Goal: Task Accomplishment & Management: Complete application form

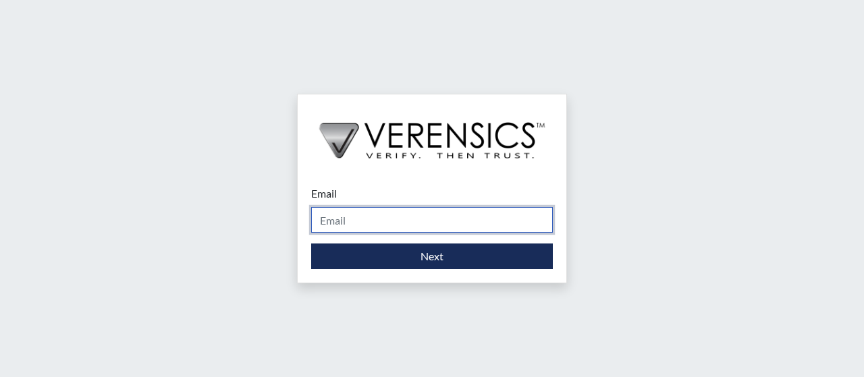
click at [366, 222] on input "Email" at bounding box center [432, 220] width 242 height 26
type input "[EMAIL_ADDRESS][DOMAIN_NAME]"
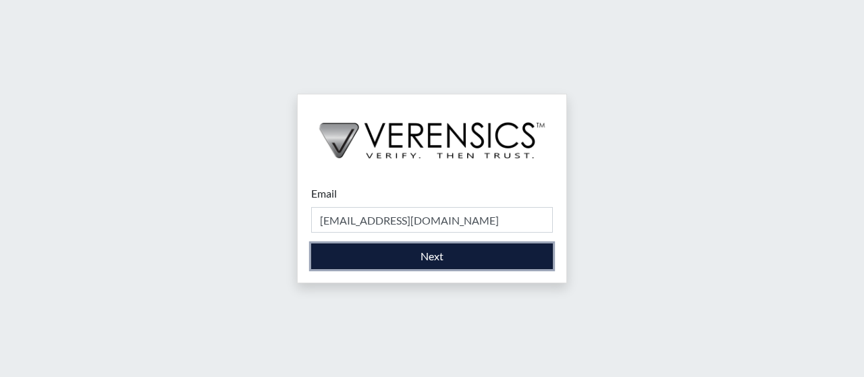
click at [424, 253] on button "Next" at bounding box center [432, 257] width 242 height 26
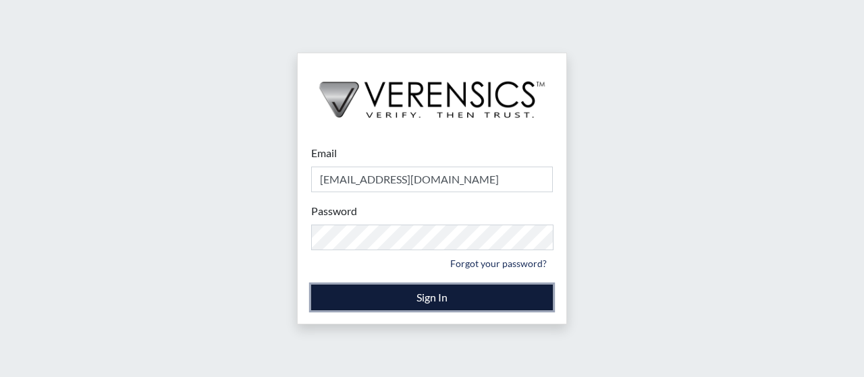
click at [425, 300] on button "Sign In" at bounding box center [432, 298] width 242 height 26
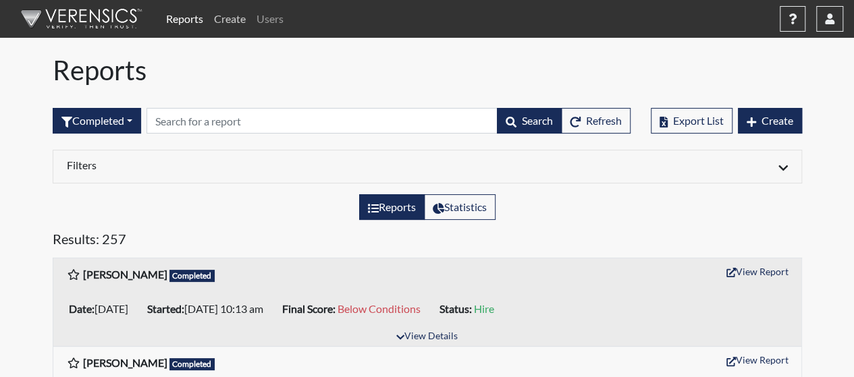
click at [232, 17] on link "Create" at bounding box center [230, 18] width 43 height 27
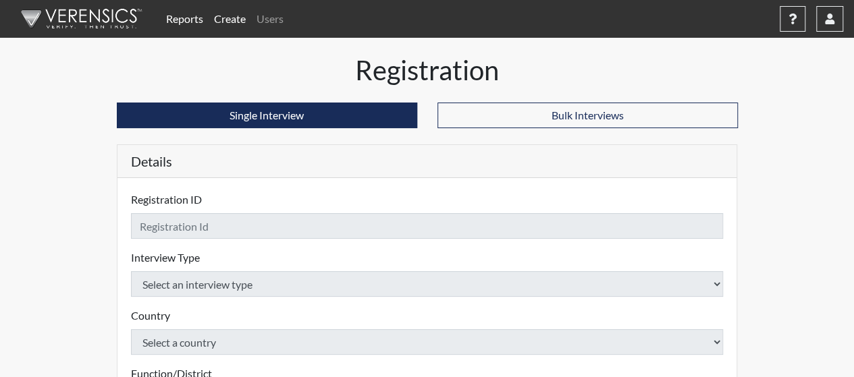
checkbox input "true"
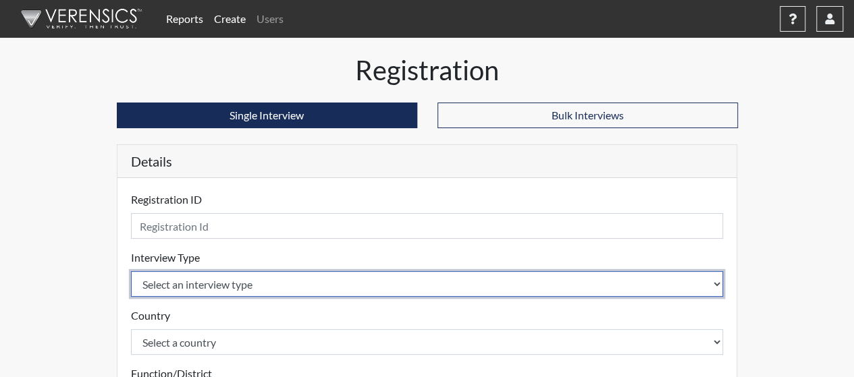
click at [713, 283] on select "Select an interview type Community Supervision Corrections Pre-Employment" at bounding box center [427, 284] width 593 height 26
select select "ff733e93-e1bf-11ea-9c9f-0eff0cf7eb8f"
click at [131, 271] on select "Select an interview type Community Supervision Corrections Pre-Employment" at bounding box center [427, 284] width 593 height 26
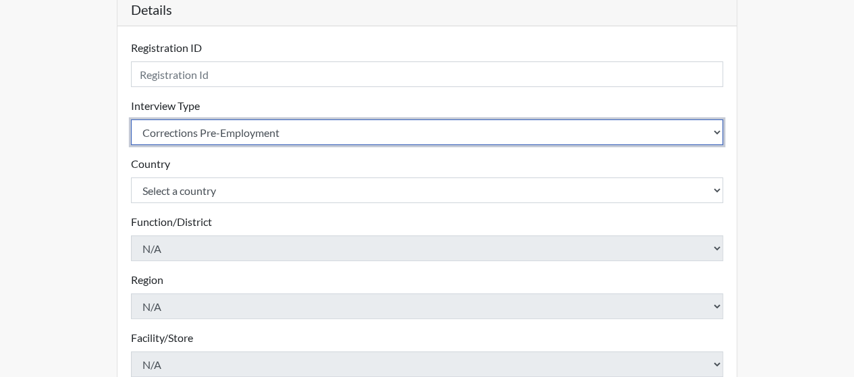
scroll to position [163, 0]
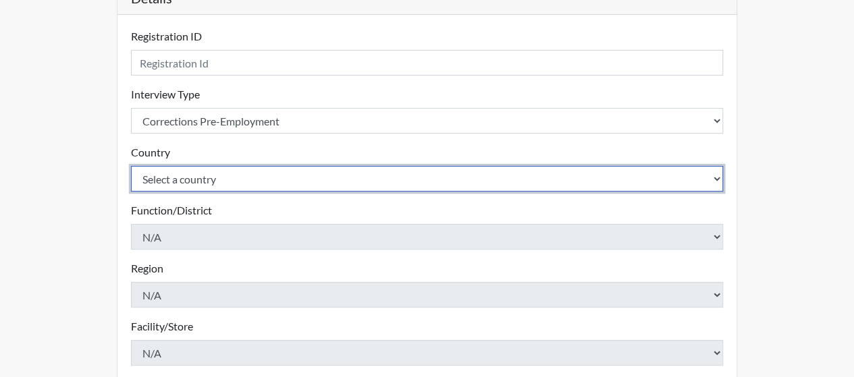
click at [612, 180] on select "Select a country [GEOGRAPHIC_DATA] [GEOGRAPHIC_DATA]" at bounding box center [427, 179] width 593 height 26
select select "united-states-of-[GEOGRAPHIC_DATA]"
click at [131, 166] on select "Select a country [GEOGRAPHIC_DATA] [GEOGRAPHIC_DATA]" at bounding box center [427, 179] width 593 height 26
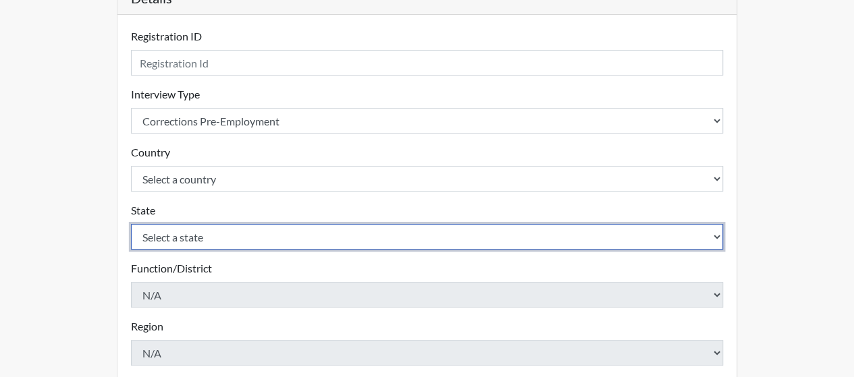
click at [612, 237] on select "Select a state [US_STATE] [US_STATE] [US_STATE] [US_STATE] [US_STATE] [US_STATE…" at bounding box center [427, 237] width 593 height 26
select select "GA"
click at [131, 224] on select "Select a state [US_STATE] [US_STATE] [US_STATE] [US_STATE] [US_STATE] [US_STATE…" at bounding box center [427, 237] width 593 height 26
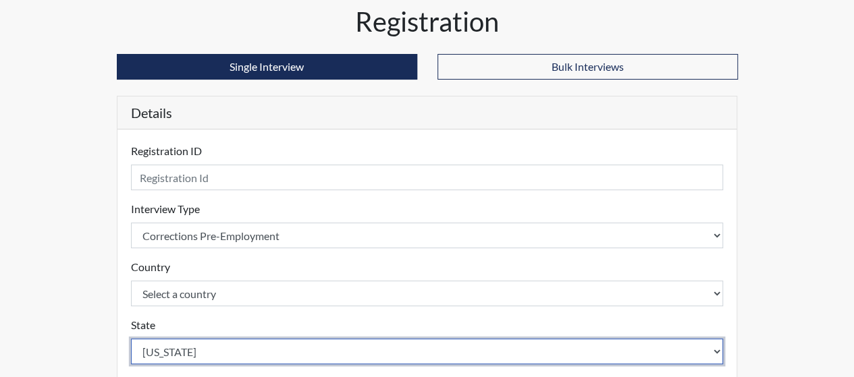
scroll to position [61, 0]
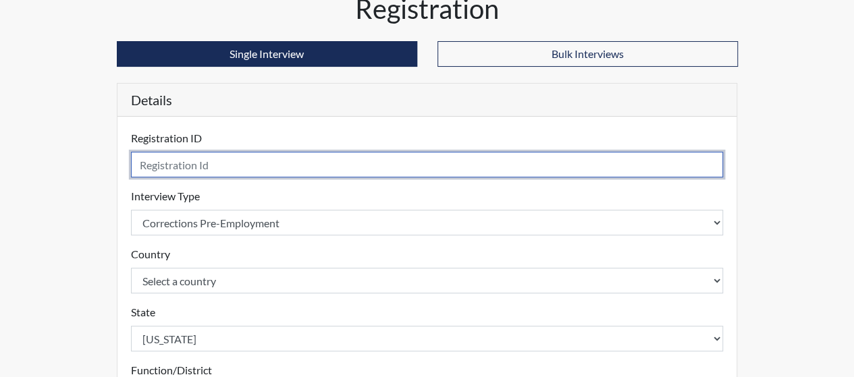
click at [197, 172] on input "text" at bounding box center [427, 165] width 593 height 26
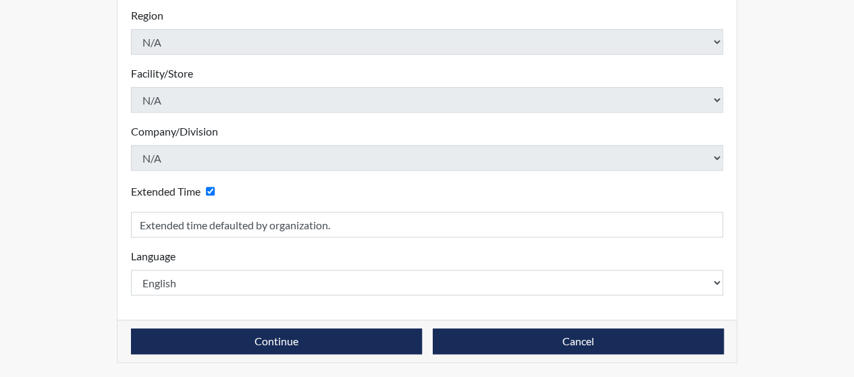
scroll to position [474, 0]
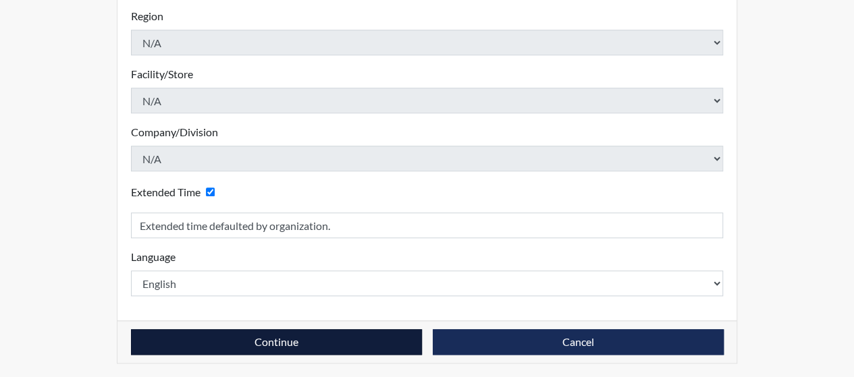
type input "DejAyvious [PERSON_NAME]"
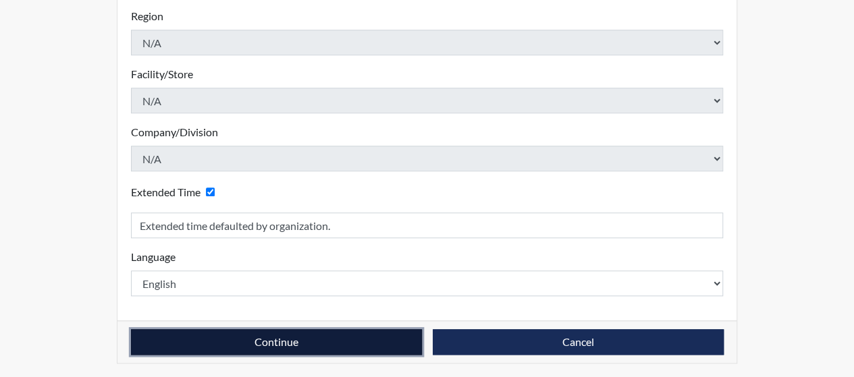
click at [277, 332] on button "Continue" at bounding box center [276, 343] width 291 height 26
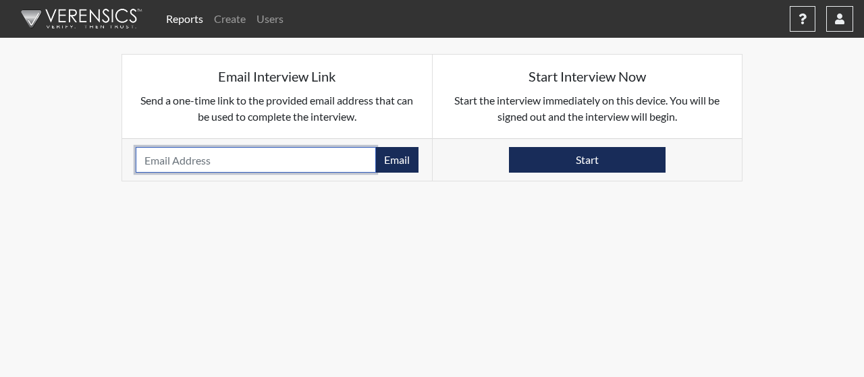
click at [237, 162] on input "email" at bounding box center [256, 160] width 240 height 26
click at [485, 263] on body "Reports Create Users Help Center × Verensics Best Practices How to successfully…" at bounding box center [432, 188] width 864 height 377
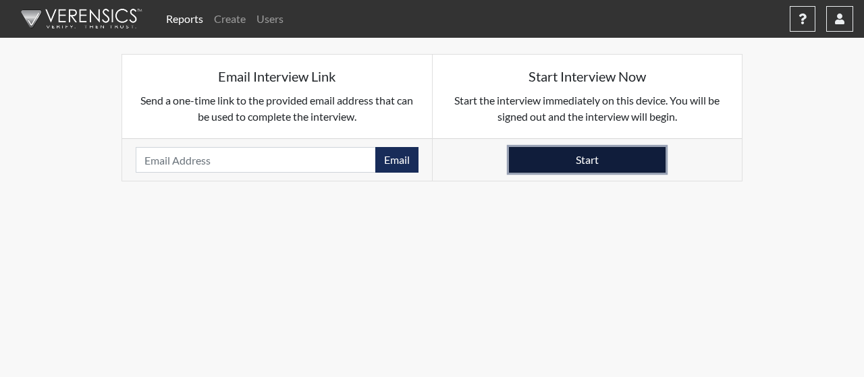
click at [554, 163] on button "Start" at bounding box center [587, 160] width 157 height 26
